Goal: Information Seeking & Learning: Learn about a topic

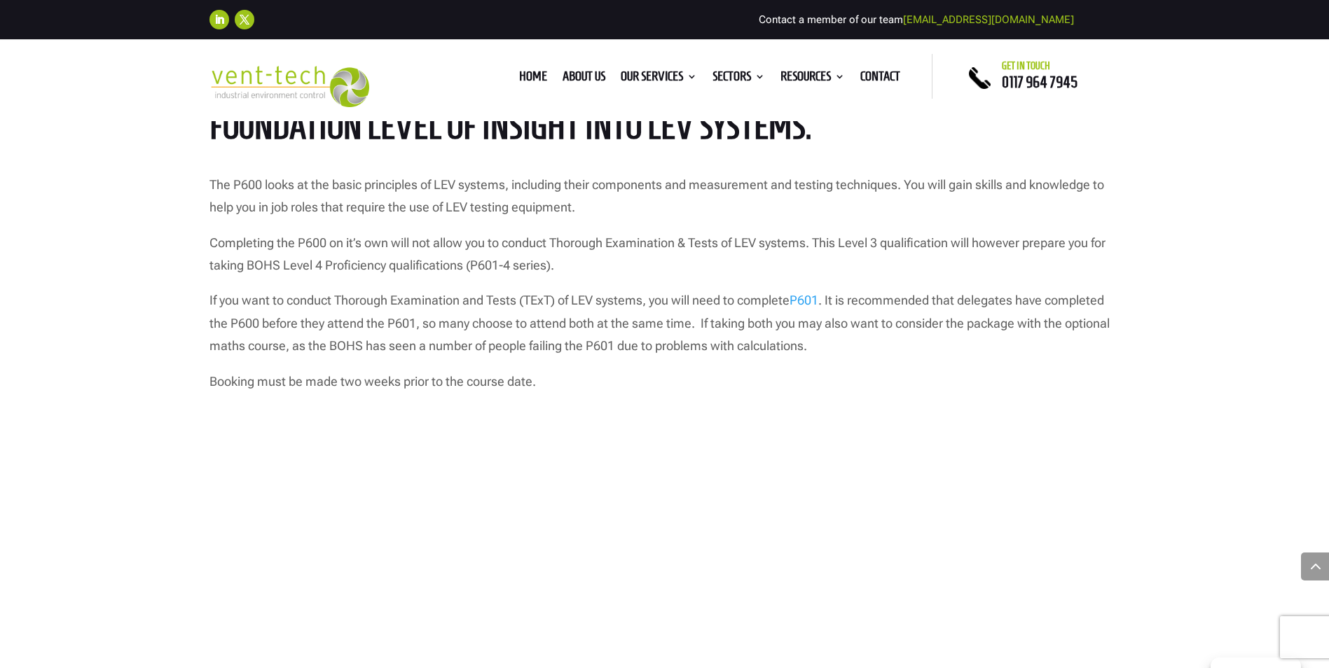
scroll to position [1051, 0]
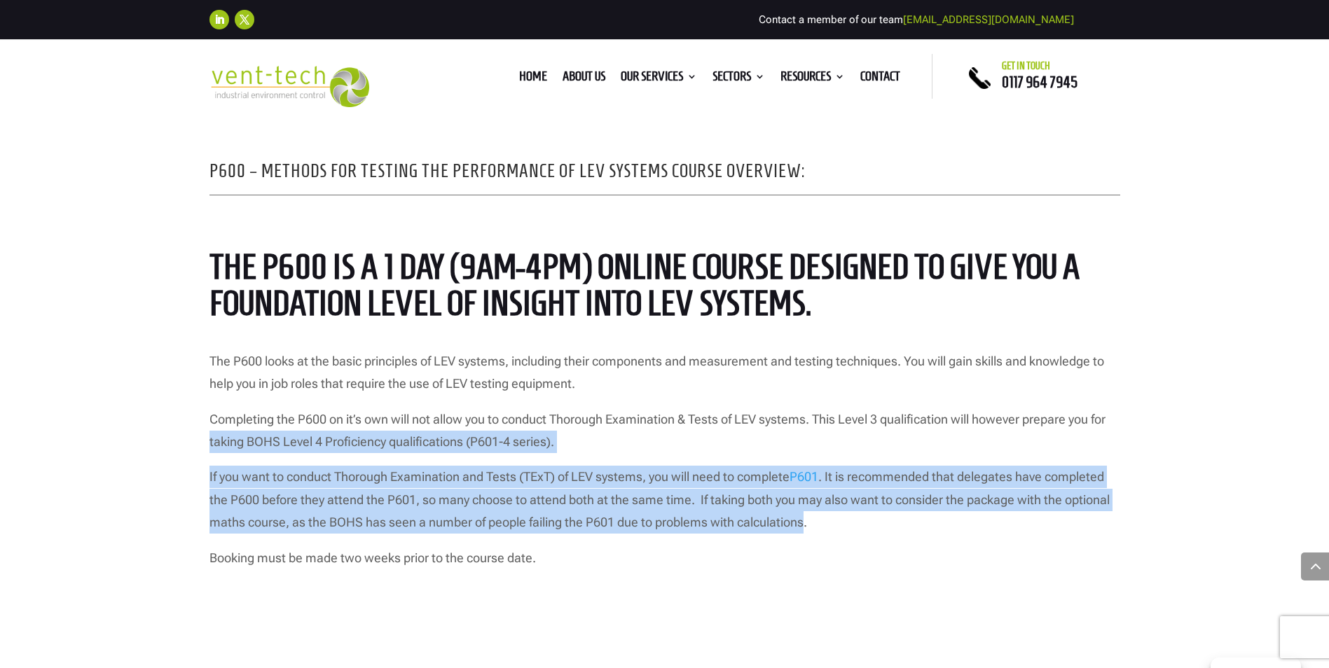
drag, startPoint x: 804, startPoint y: 528, endPoint x: 186, endPoint y: 460, distance: 622.4
click at [186, 460] on div "P600 – Methods for Testing the Performance of LEV Systems Course Overview: The …" at bounding box center [664, 549] width 1329 height 985
click at [387, 476] on p "If you want to conduct Thorough Examination and Tests (TExT) of LEV systems, yo…" at bounding box center [664, 506] width 911 height 81
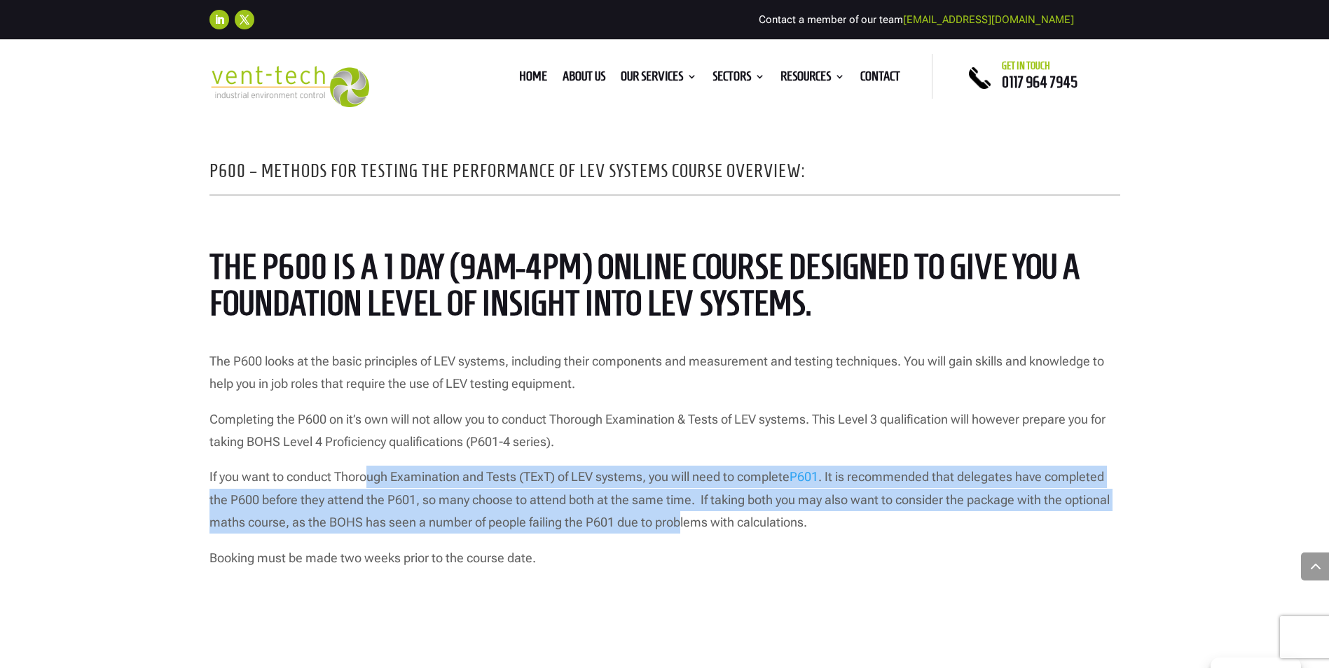
drag, startPoint x: 382, startPoint y: 481, endPoint x: 682, endPoint y: 532, distance: 305.0
click at [682, 532] on p "If you want to conduct Thorough Examination and Tests (TExT) of LEV systems, yo…" at bounding box center [664, 506] width 911 height 81
drag, startPoint x: 682, startPoint y: 532, endPoint x: 673, endPoint y: 530, distance: 9.5
click at [683, 531] on p "If you want to conduct Thorough Examination and Tests (TExT) of LEV systems, yo…" at bounding box center [664, 506] width 911 height 81
click at [573, 544] on p "If you want to conduct Thorough Examination and Tests (TExT) of LEV systems, yo…" at bounding box center [664, 506] width 911 height 81
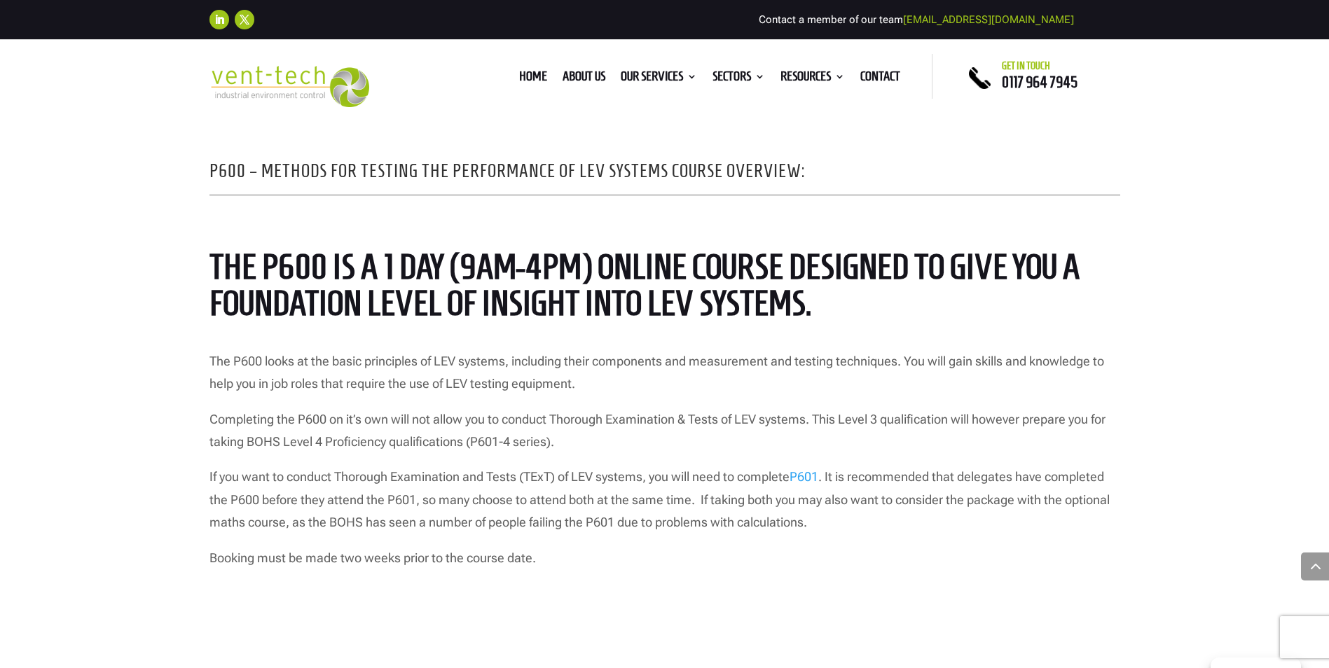
click at [464, 520] on p "If you want to conduct Thorough Examination and Tests (TExT) of LEV systems, yo…" at bounding box center [664, 506] width 911 height 81
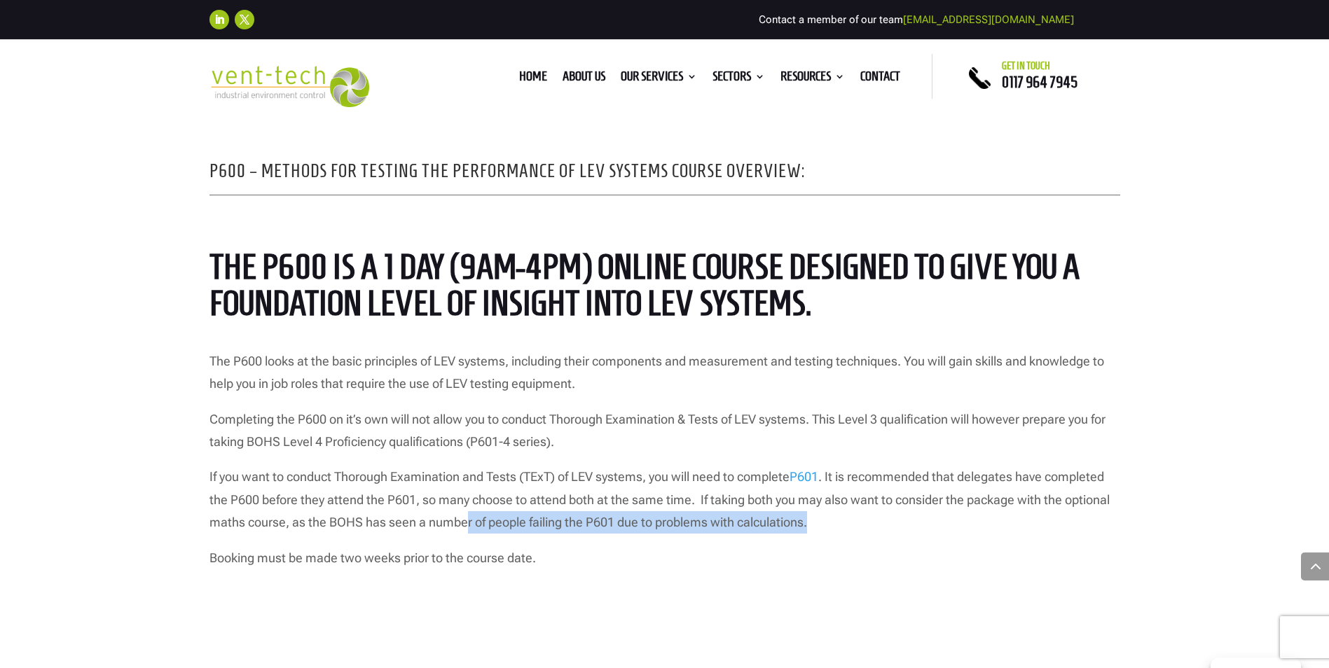
drag, startPoint x: 465, startPoint y: 517, endPoint x: 846, endPoint y: 535, distance: 380.8
click at [846, 535] on p "If you want to conduct Thorough Examination and Tests (TExT) of LEV systems, yo…" at bounding box center [664, 506] width 911 height 81
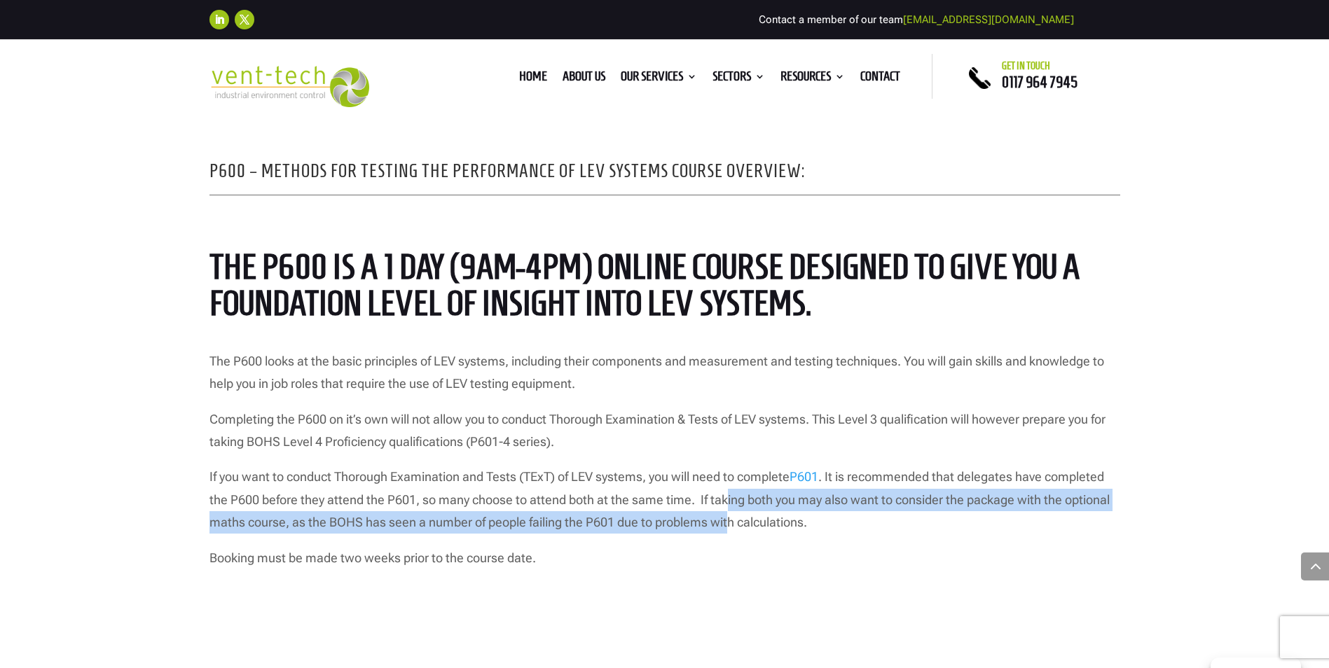
drag, startPoint x: 846, startPoint y: 535, endPoint x: 728, endPoint y: 518, distance: 119.0
click at [728, 518] on p "If you want to conduct Thorough Examination and Tests (TExT) of LEV systems, yo…" at bounding box center [664, 506] width 911 height 81
drag, startPoint x: 728, startPoint y: 518, endPoint x: 455, endPoint y: 516, distance: 272.5
click at [460, 517] on p "If you want to conduct Thorough Examination and Tests (TExT) of LEV systems, yo…" at bounding box center [664, 506] width 911 height 81
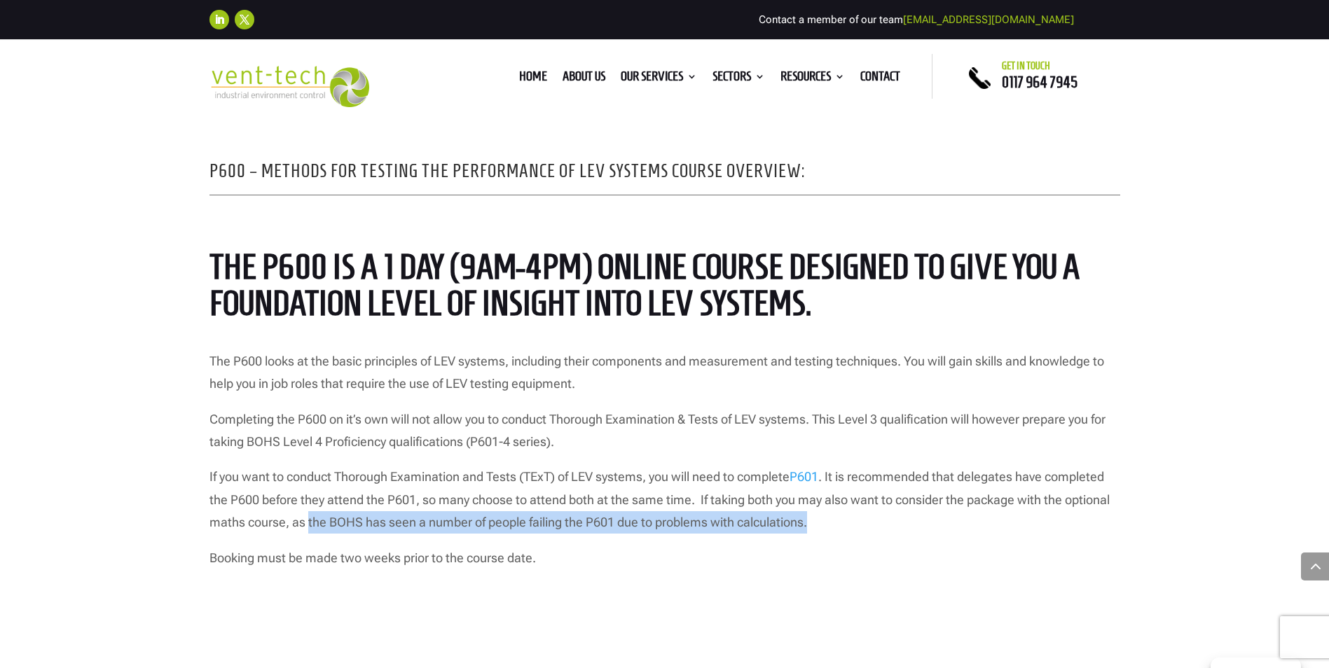
drag, startPoint x: 308, startPoint y: 520, endPoint x: 860, endPoint y: 537, distance: 551.6
click at [860, 537] on p "If you want to conduct Thorough Examination and Tests (TExT) of LEV systems, yo…" at bounding box center [664, 506] width 911 height 81
drag, startPoint x: 860, startPoint y: 537, endPoint x: 804, endPoint y: 538, distance: 55.4
click at [804, 538] on p "If you want to conduct Thorough Examination and Tests (TExT) of LEV systems, yo…" at bounding box center [664, 506] width 911 height 81
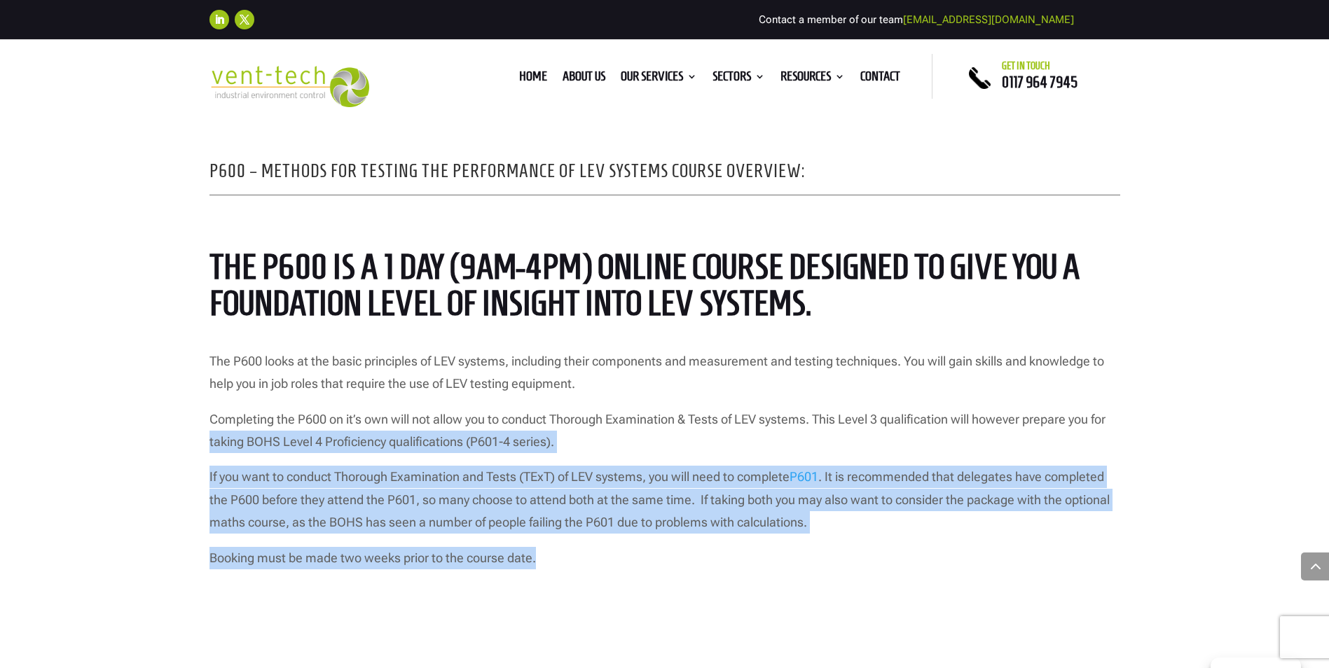
drag, startPoint x: 660, startPoint y: 570, endPoint x: 139, endPoint y: 420, distance: 541.7
click at [139, 420] on div "P600 – Methods for Testing the Performance of LEV Systems Course Overview: The …" at bounding box center [664, 549] width 1329 height 985
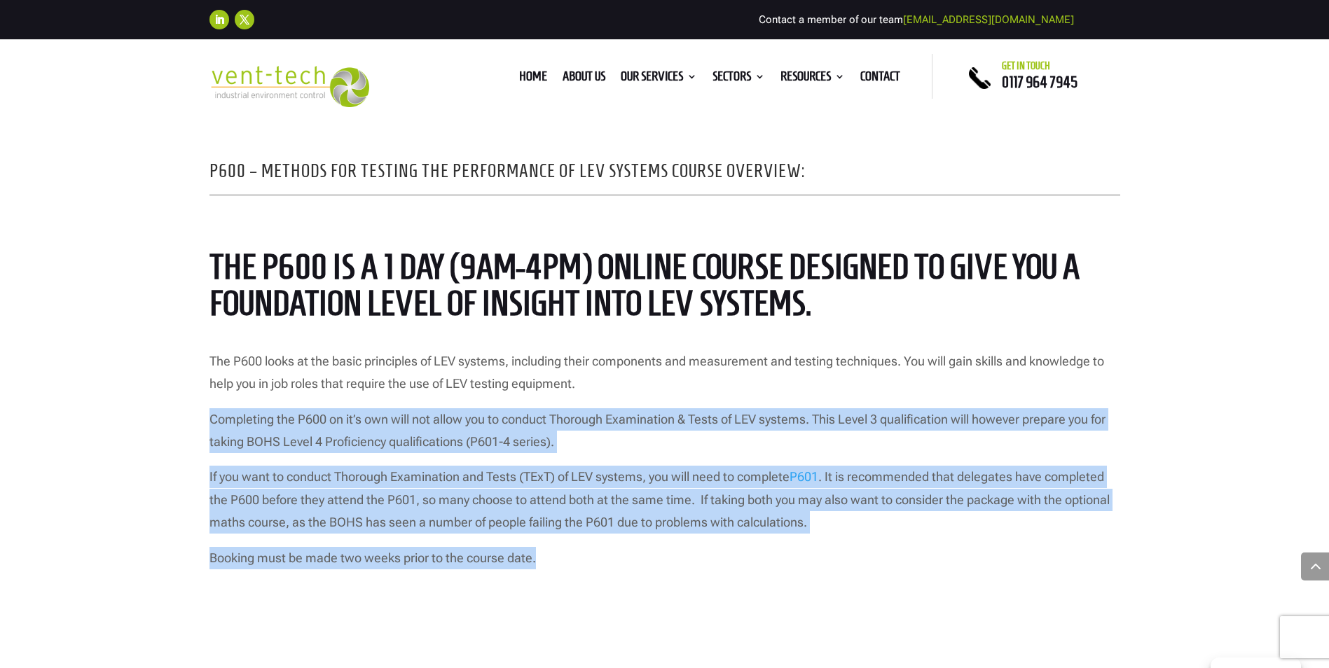
drag, startPoint x: 139, startPoint y: 420, endPoint x: 448, endPoint y: 533, distance: 328.5
click at [448, 533] on p "If you want to conduct Thorough Examination and Tests (TExT) of LEV systems, yo…" at bounding box center [664, 506] width 911 height 81
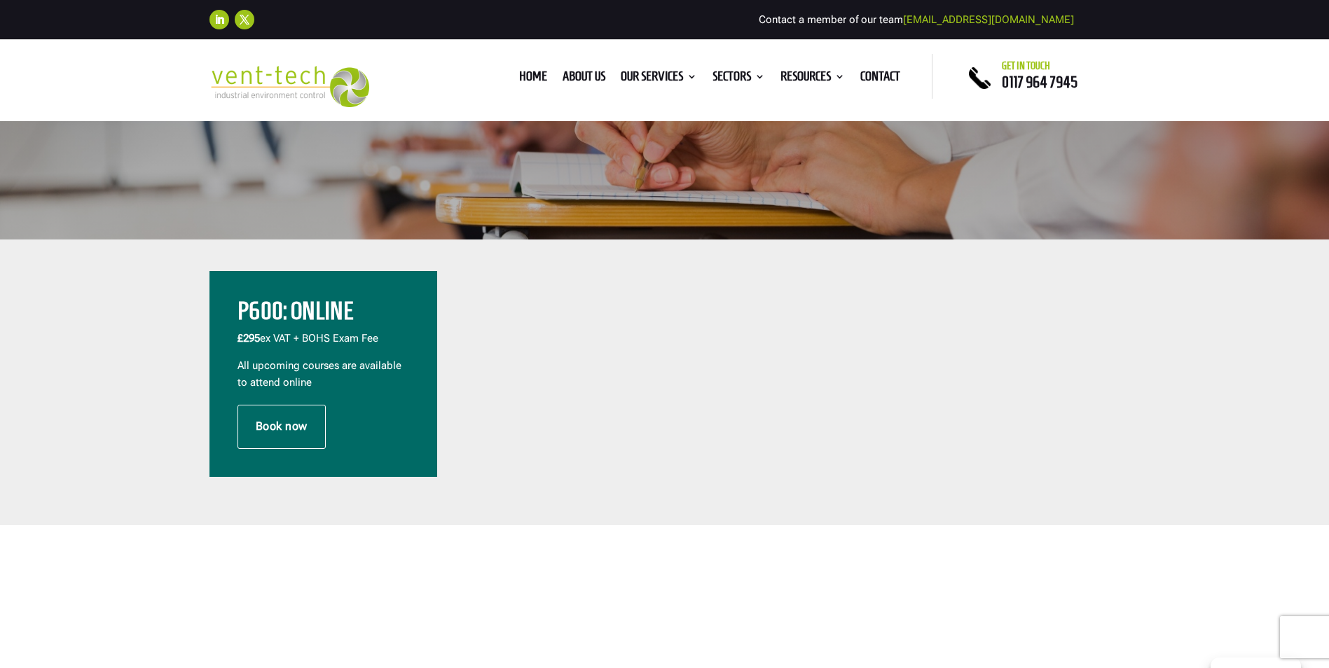
scroll to position [350, 0]
